Goal: Understand process/instructions: Learn how to perform a task or action

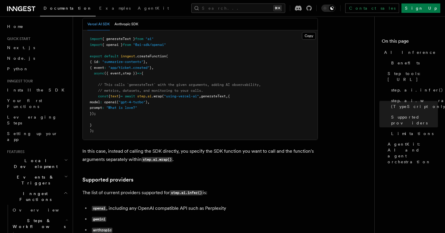
scroll to position [623, 0]
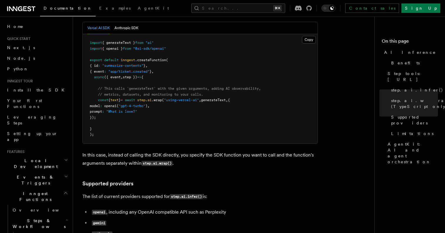
click at [64, 158] on icon "button" at bounding box center [66, 160] width 4 height 5
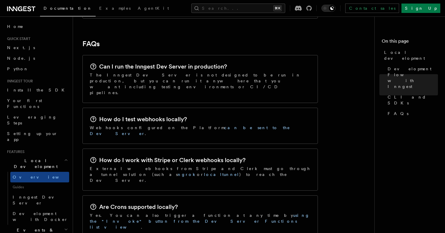
scroll to position [974, 0]
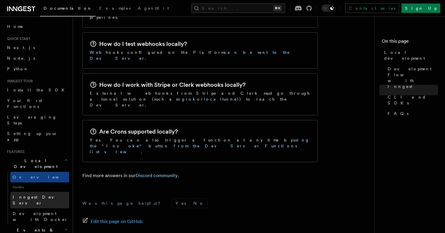
click at [42, 195] on span "Inngest Dev Server" at bounding box center [38, 200] width 50 height 11
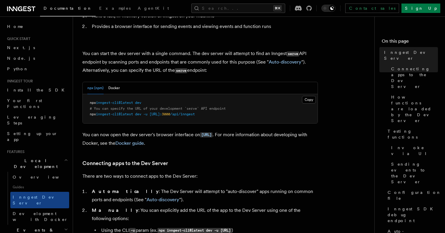
scroll to position [58, 0]
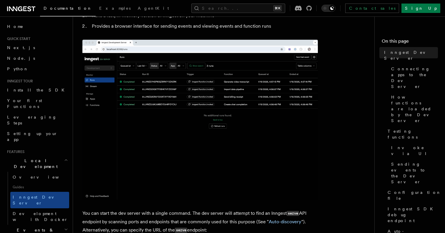
click at [148, 146] on img at bounding box center [199, 120] width 235 height 160
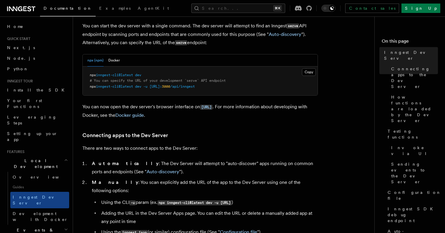
scroll to position [244, 0]
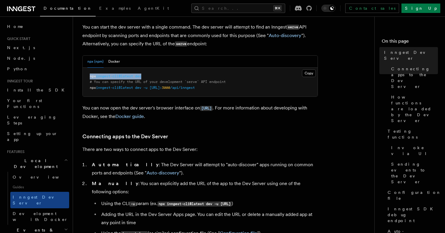
drag, startPoint x: 147, startPoint y: 76, endPoint x: 87, endPoint y: 76, distance: 60.0
click at [87, 76] on pre "npx inngest-cli@latest dev # You can specify the URL of your development `serve…" at bounding box center [200, 82] width 235 height 29
copy span "npx inngest-cli@latest dev"
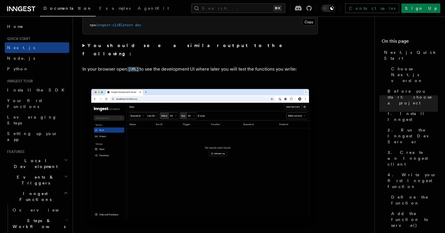
scroll to position [472, 0]
